Goal: Go to known website: Access a specific website the user already knows

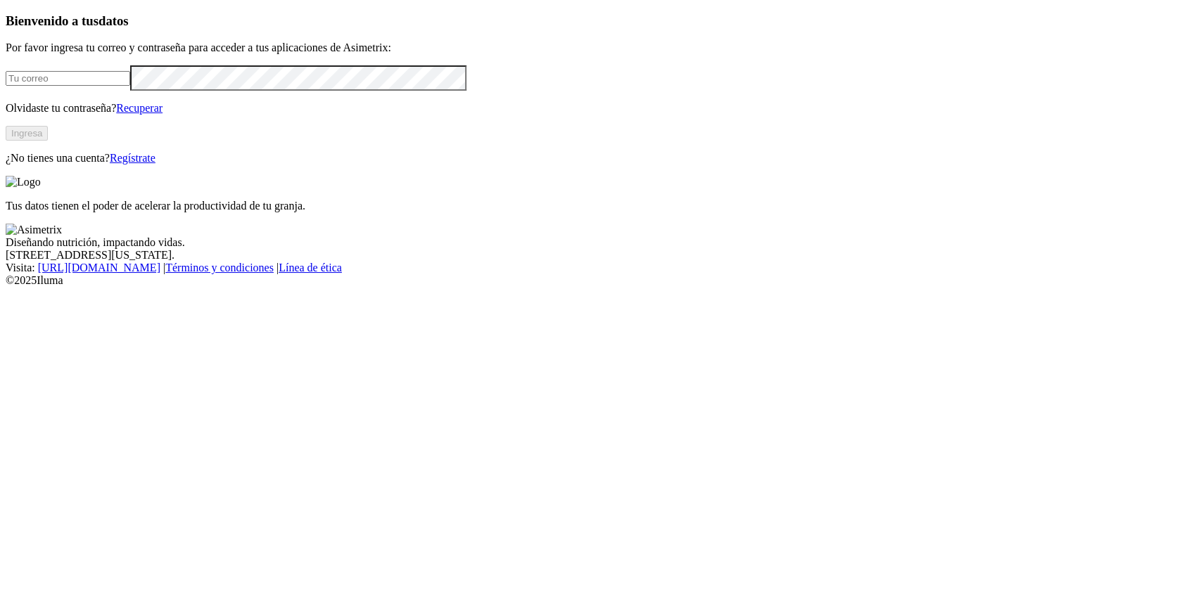
type input "[PERSON_NAME][EMAIL_ADDRESS][PERSON_NAME][DOMAIN_NAME]"
click at [48, 141] on button "Ingresa" at bounding box center [27, 133] width 42 height 15
